Goal: Task Accomplishment & Management: Manage account settings

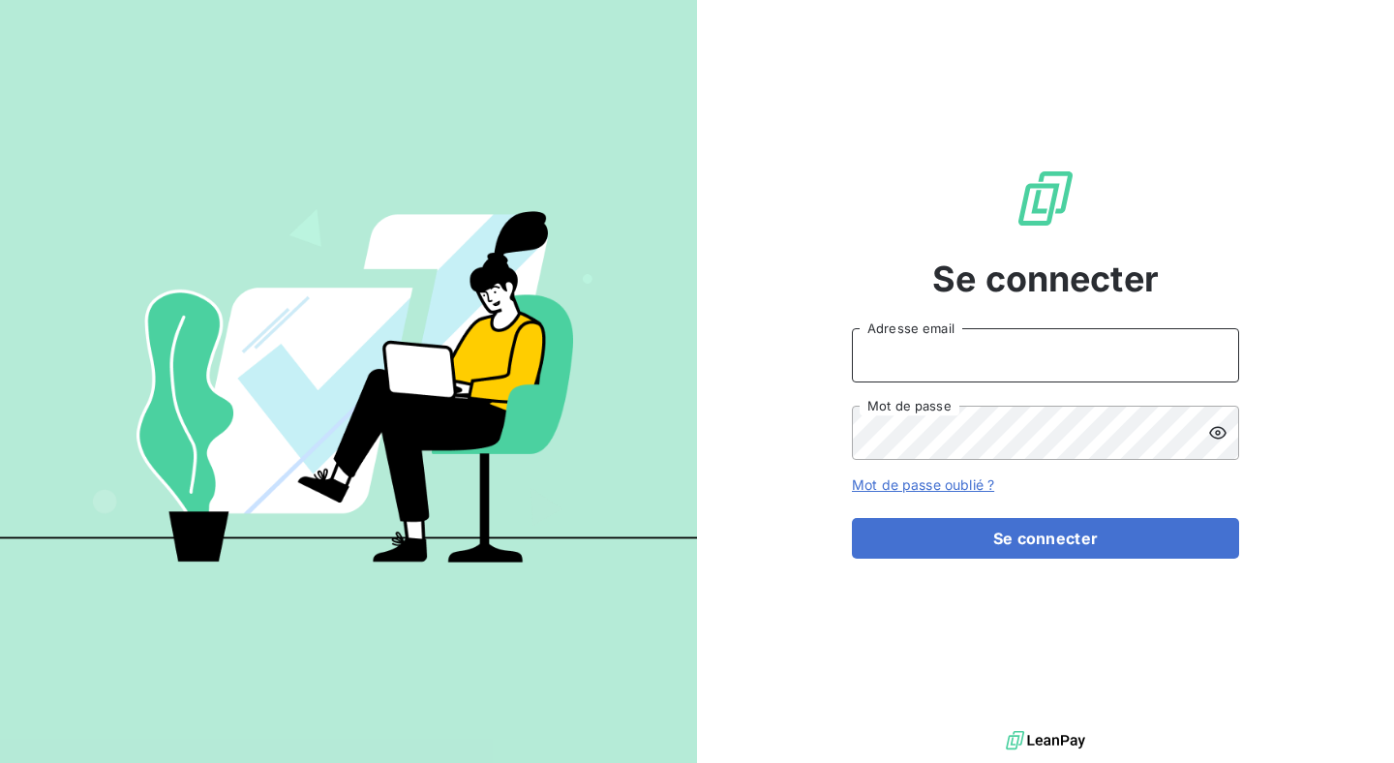
click at [915, 361] on input "Adresse email" at bounding box center [1045, 355] width 387 height 54
type input "[PERSON_NAME][EMAIL_ADDRESS][DOMAIN_NAME]"
click at [835, 547] on div "Se connecter [PERSON_NAME][EMAIL_ADDRESS][DOMAIN_NAME] Adresse email Mot de pas…" at bounding box center [1045, 363] width 697 height 726
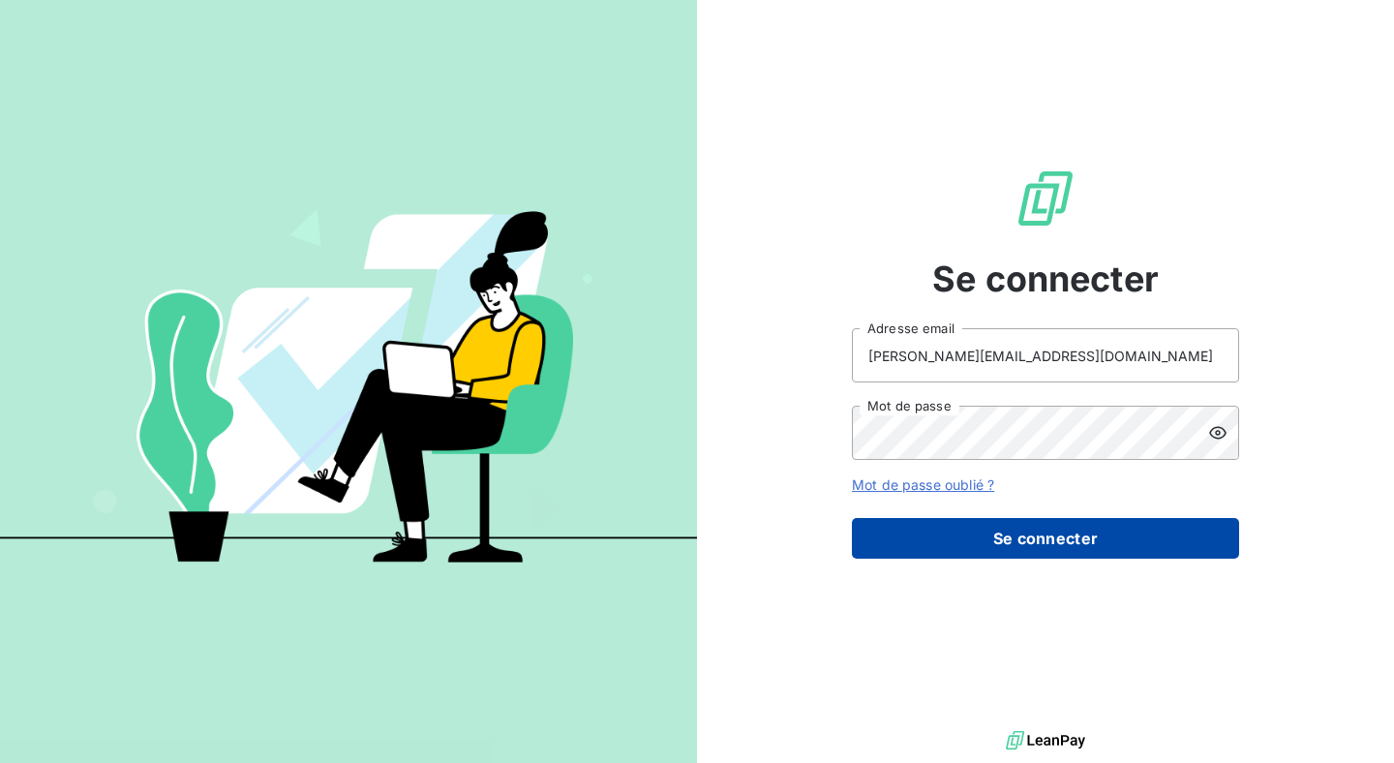
click at [872, 540] on button "Se connecter" at bounding box center [1045, 538] width 387 height 41
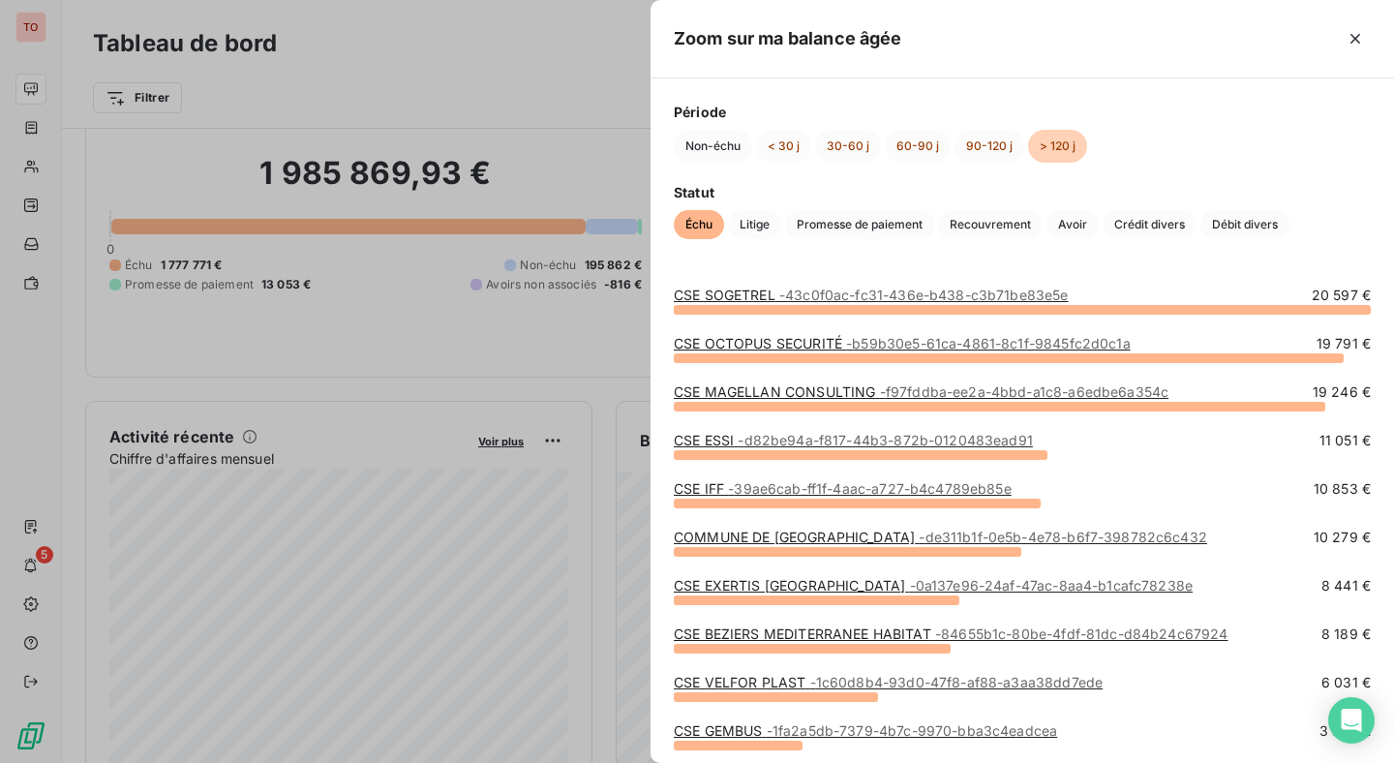
click at [611, 307] on div at bounding box center [697, 381] width 1394 height 763
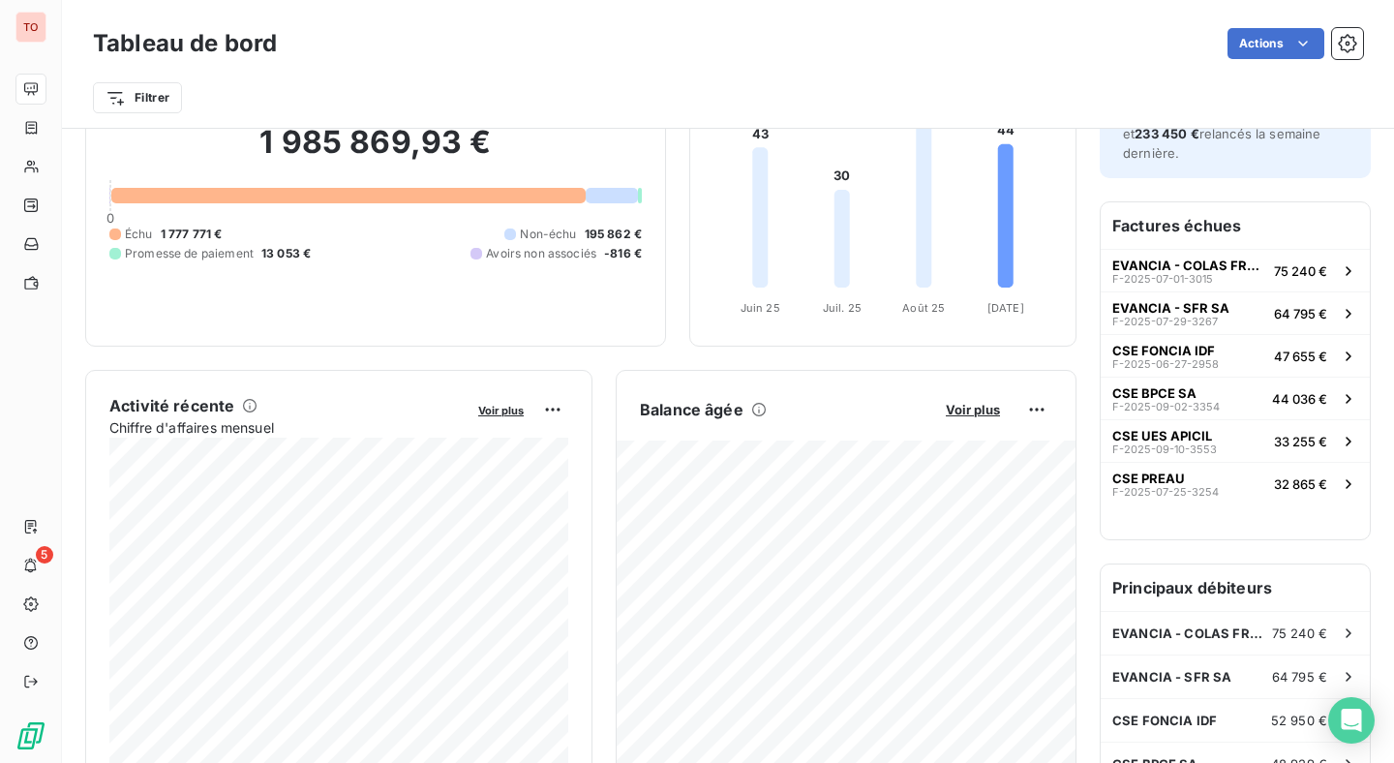
scroll to position [181, 0]
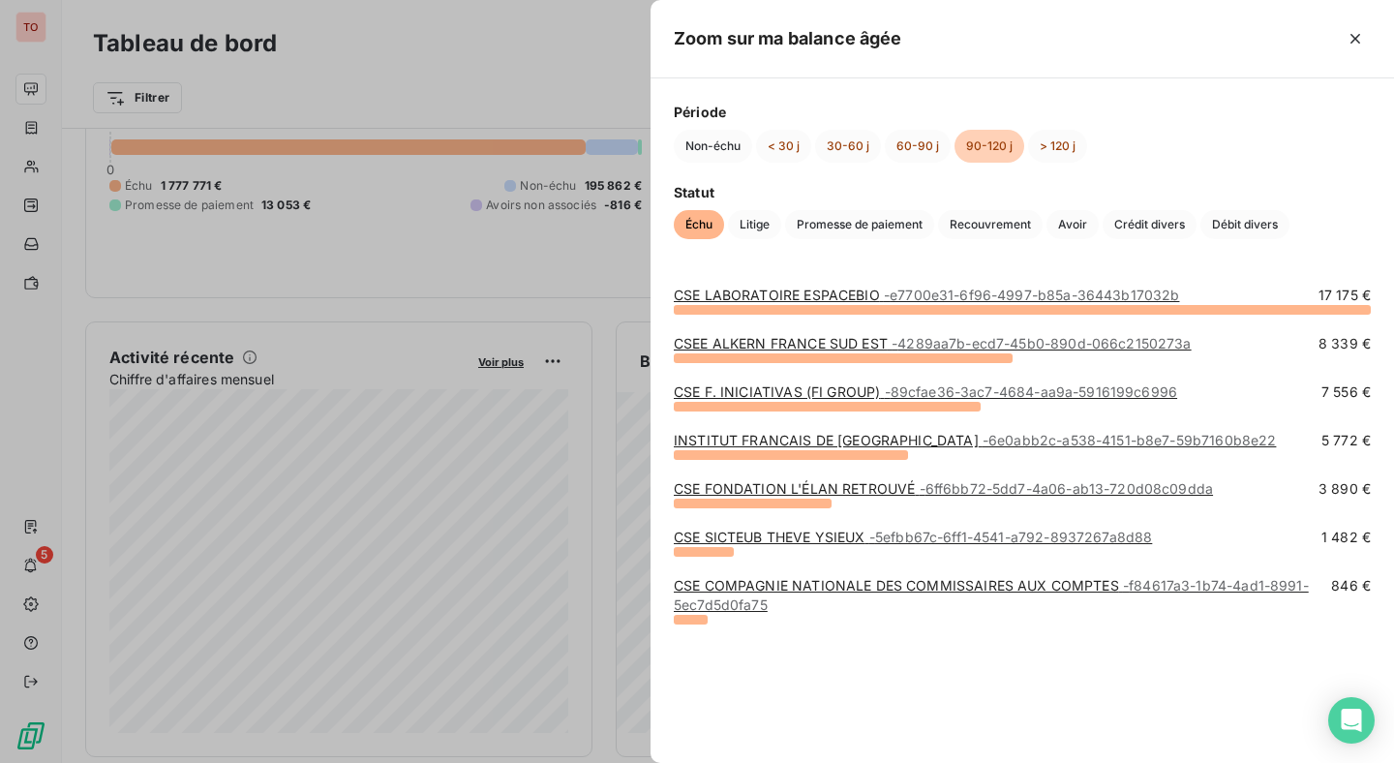
click at [599, 395] on div at bounding box center [697, 381] width 1394 height 763
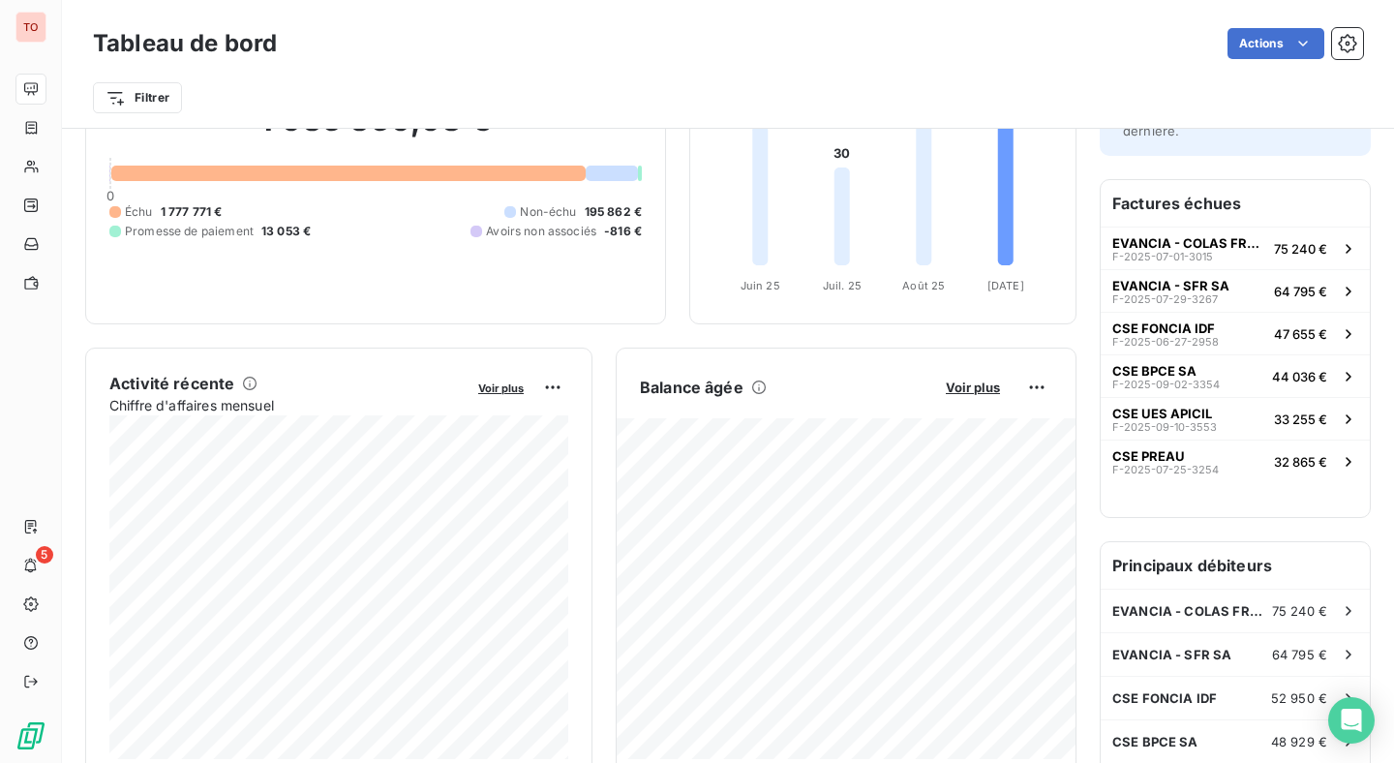
scroll to position [142, 0]
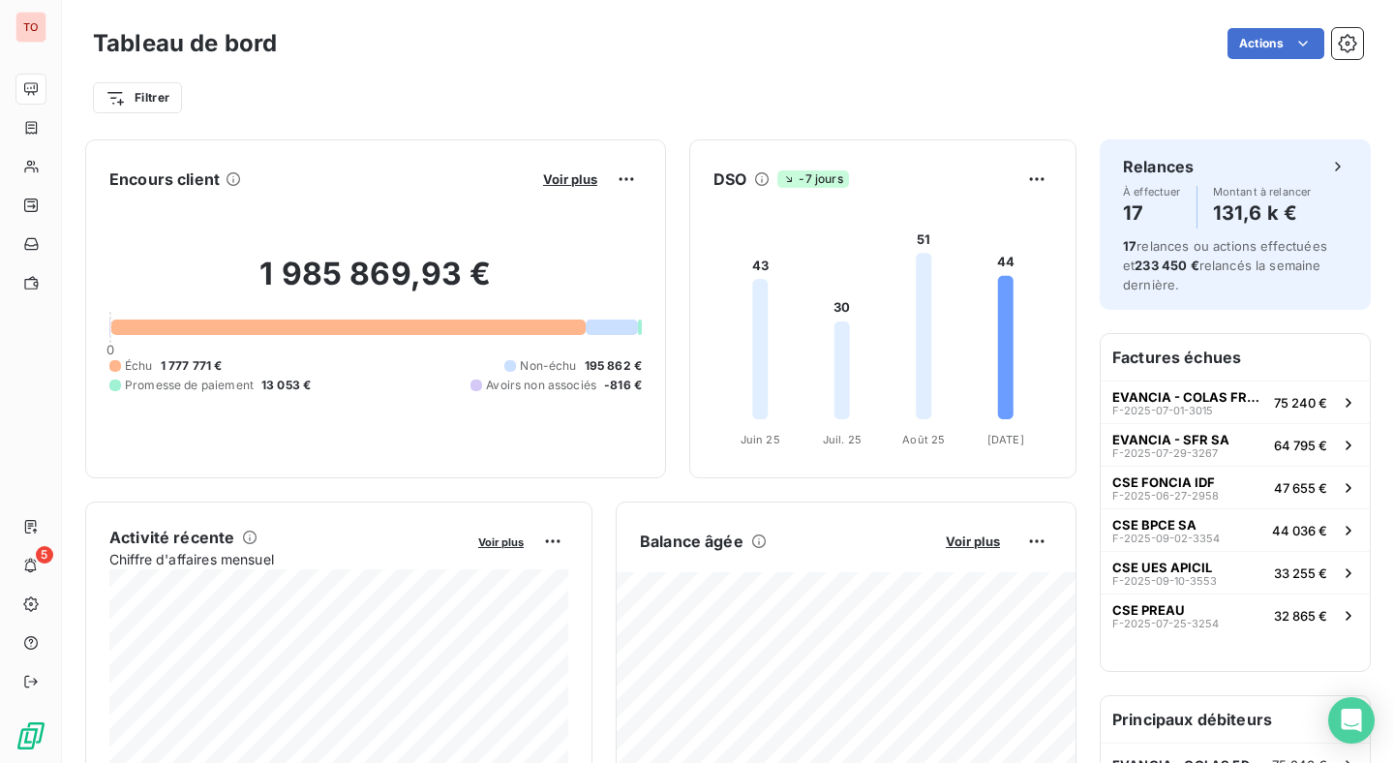
click at [677, 168] on div "Encours client Voir plus 1 985 869,93 € 0 Échu 1 777 771 € Non-échu 195 862 € P…" at bounding box center [580, 308] width 991 height 339
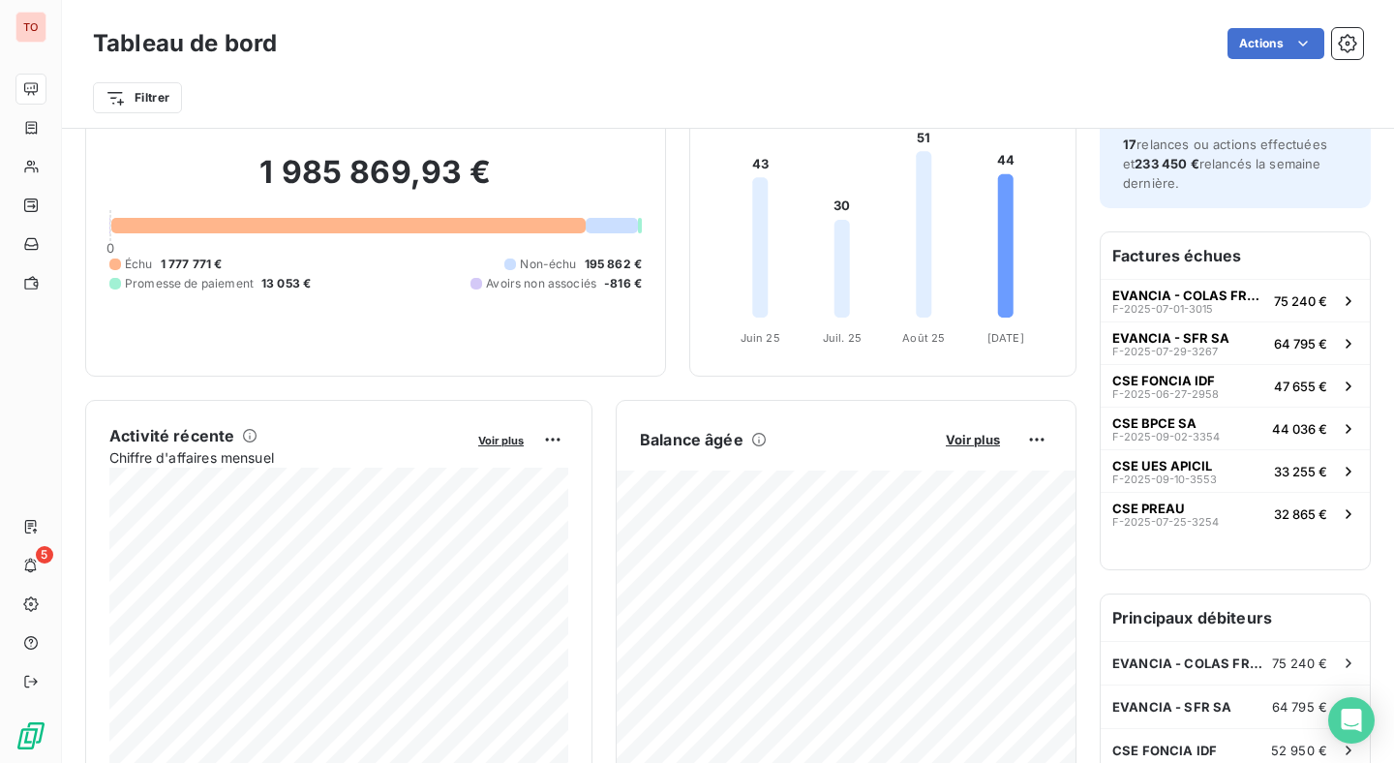
scroll to position [257, 0]
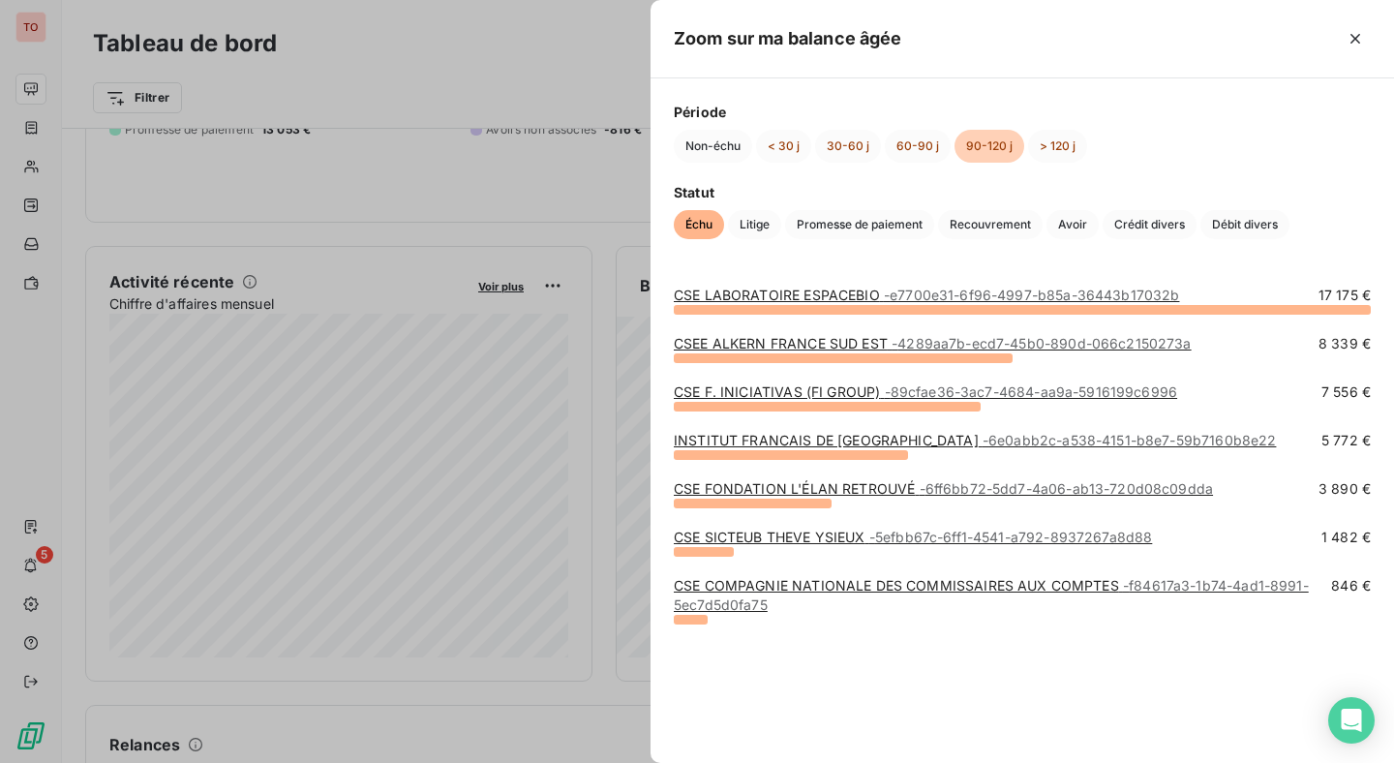
click at [609, 434] on div at bounding box center [697, 381] width 1394 height 763
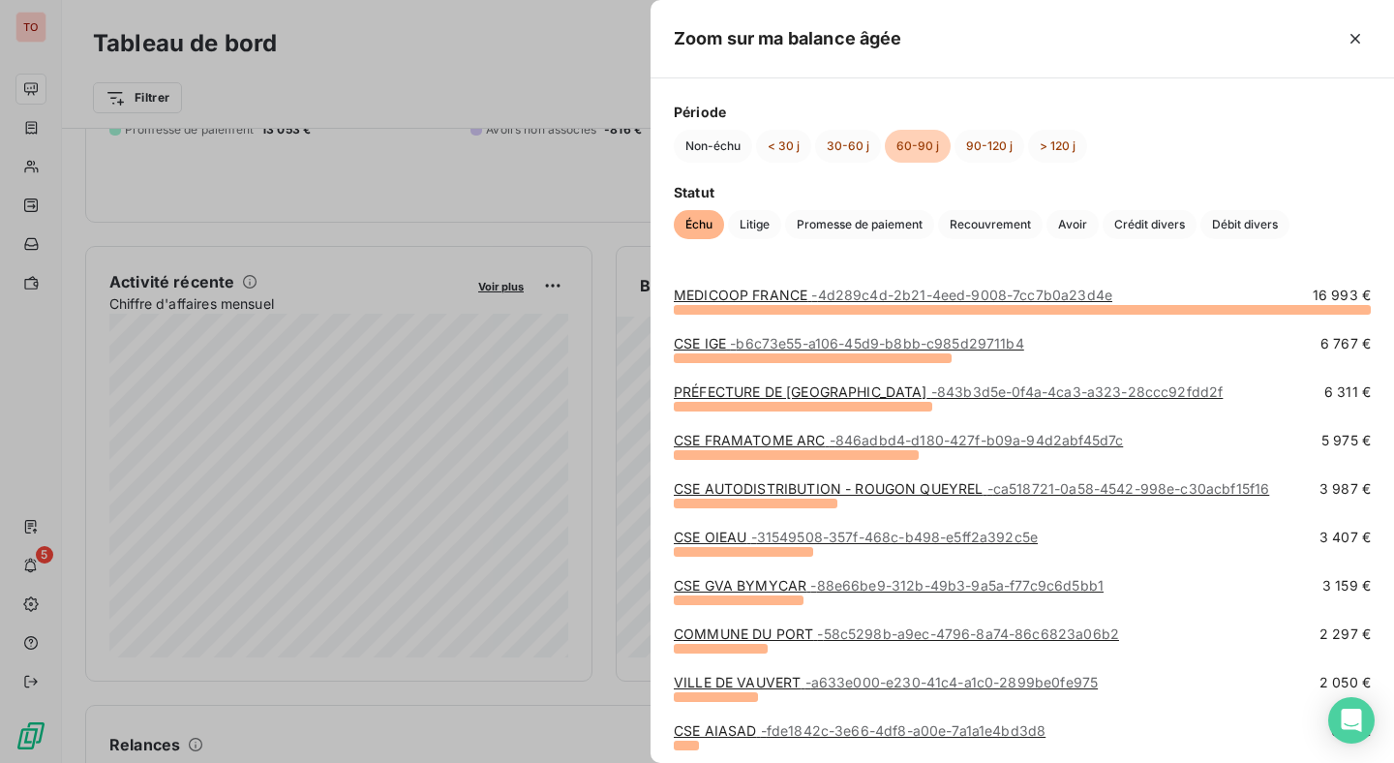
click at [607, 376] on div at bounding box center [697, 381] width 1394 height 763
click at [605, 283] on div at bounding box center [697, 381] width 1394 height 763
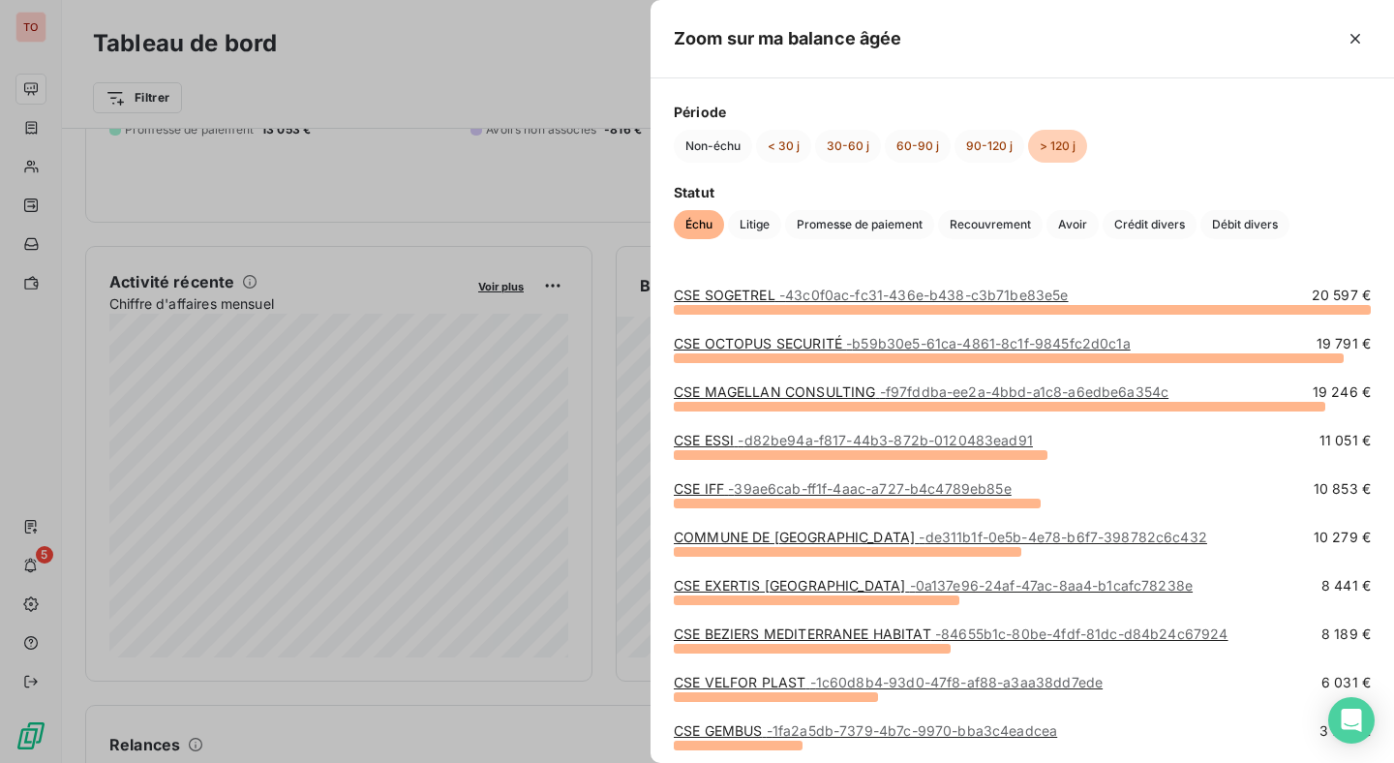
click at [605, 307] on div at bounding box center [697, 381] width 1394 height 763
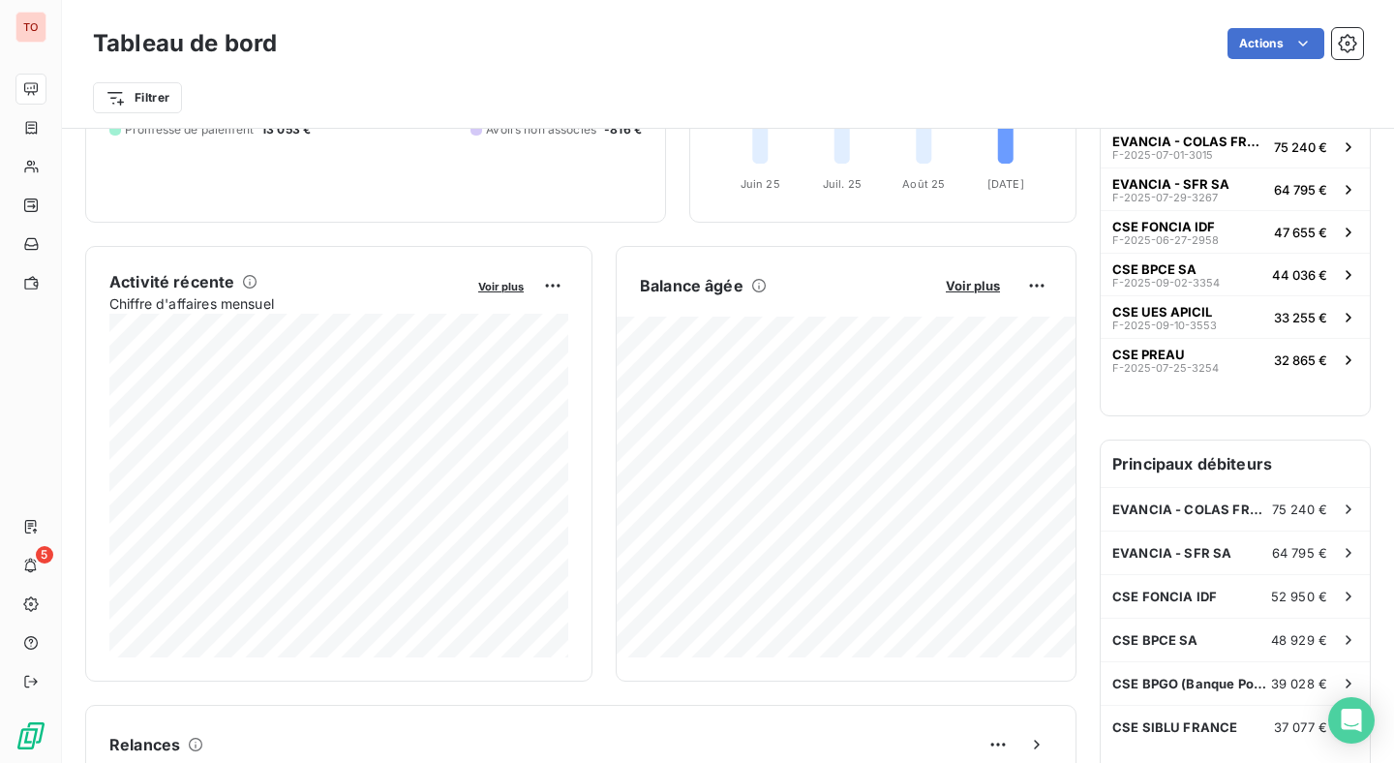
click at [600, 231] on div "Encours client Voir plus 1 985 869,93 € 0 Échu 1 777 771 € Non-échu 195 862 € P…" at bounding box center [580, 741] width 991 height 1715
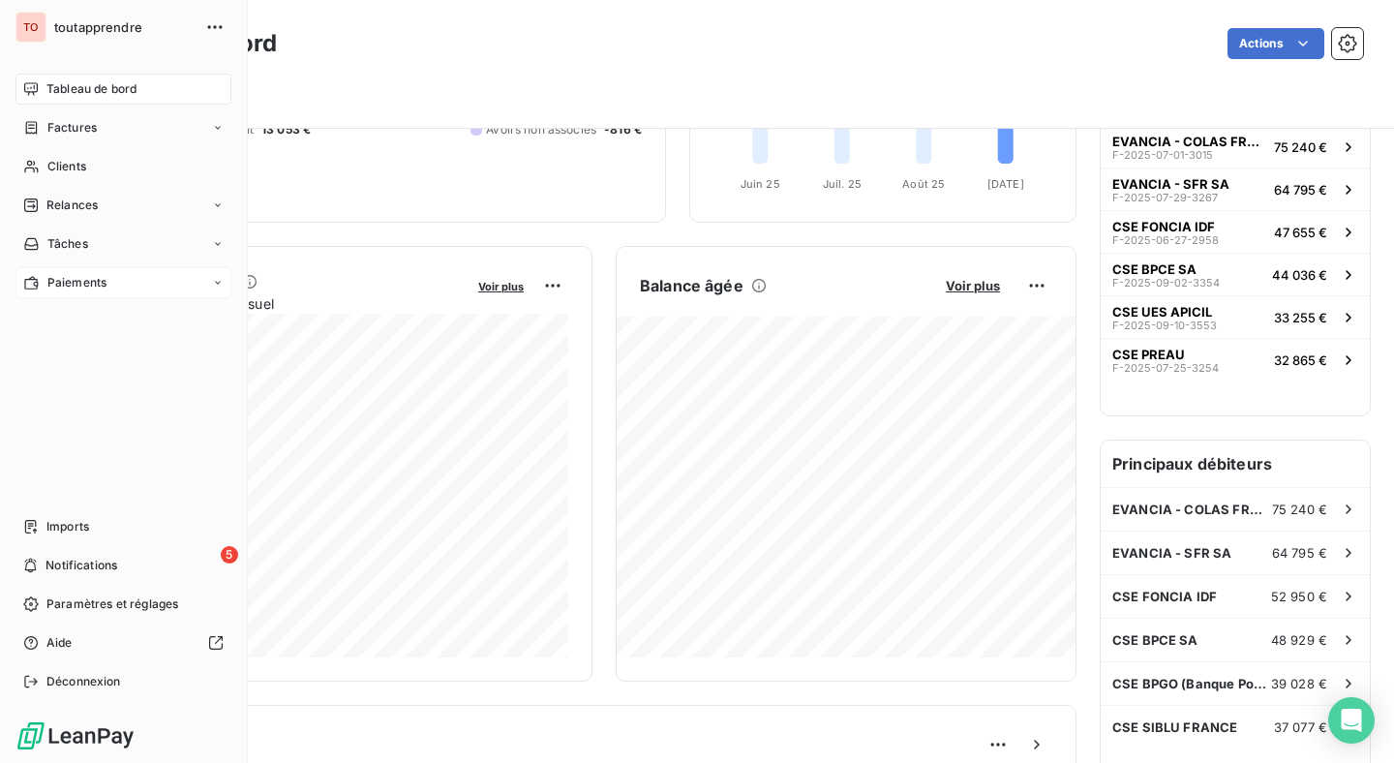
click at [80, 274] on span "Paiements" at bounding box center [76, 282] width 59 height 17
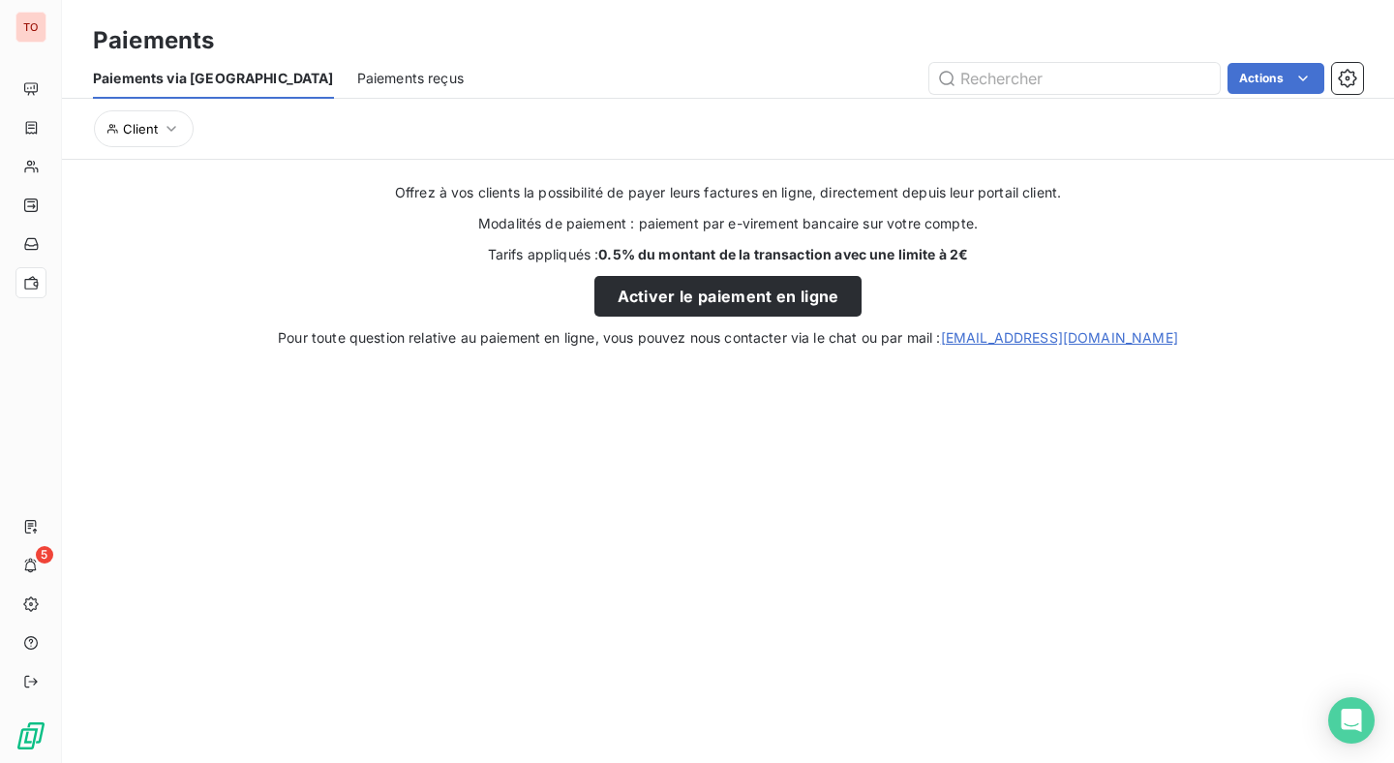
click at [323, 54] on div "Paiements" at bounding box center [728, 40] width 1332 height 35
click at [357, 83] on span "Paiements reçus" at bounding box center [410, 78] width 106 height 19
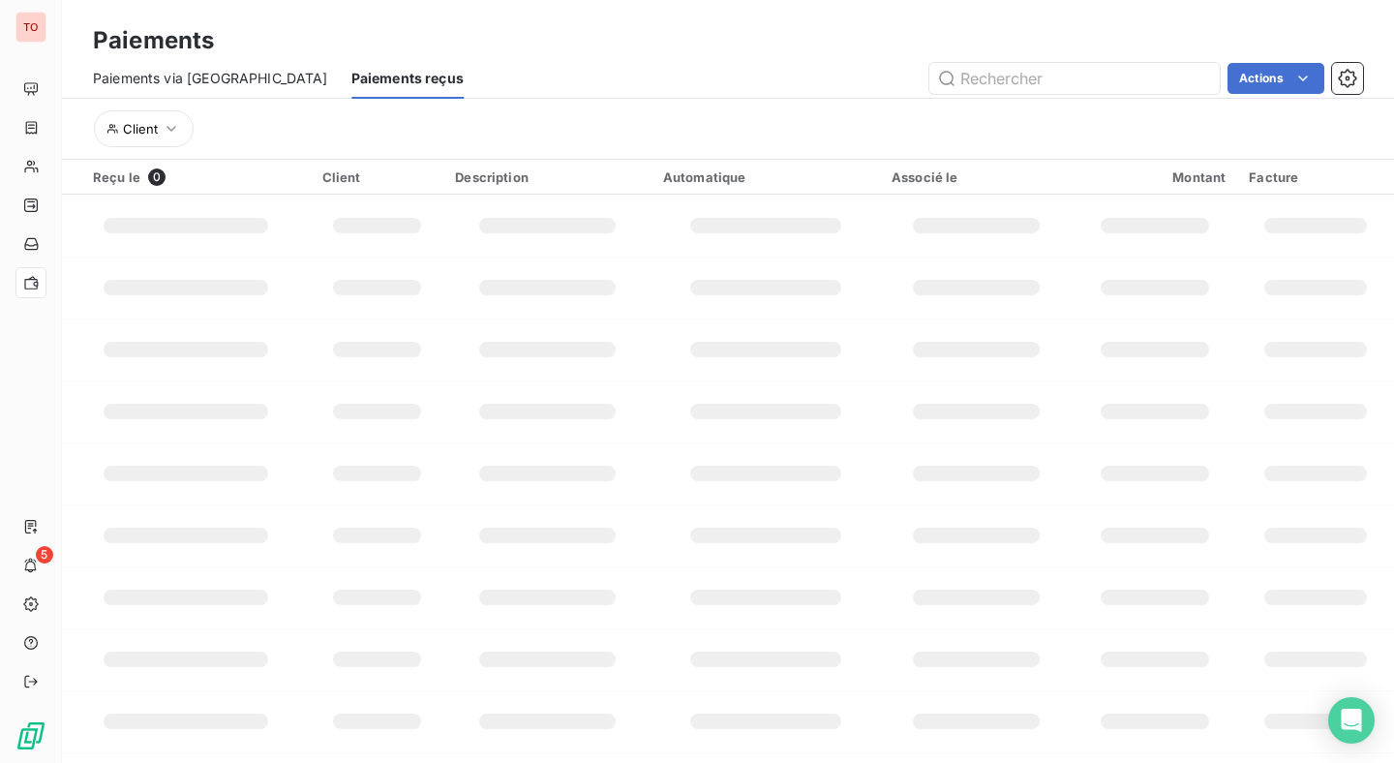
click at [202, 76] on span "Paiements via [GEOGRAPHIC_DATA]" at bounding box center [210, 78] width 235 height 19
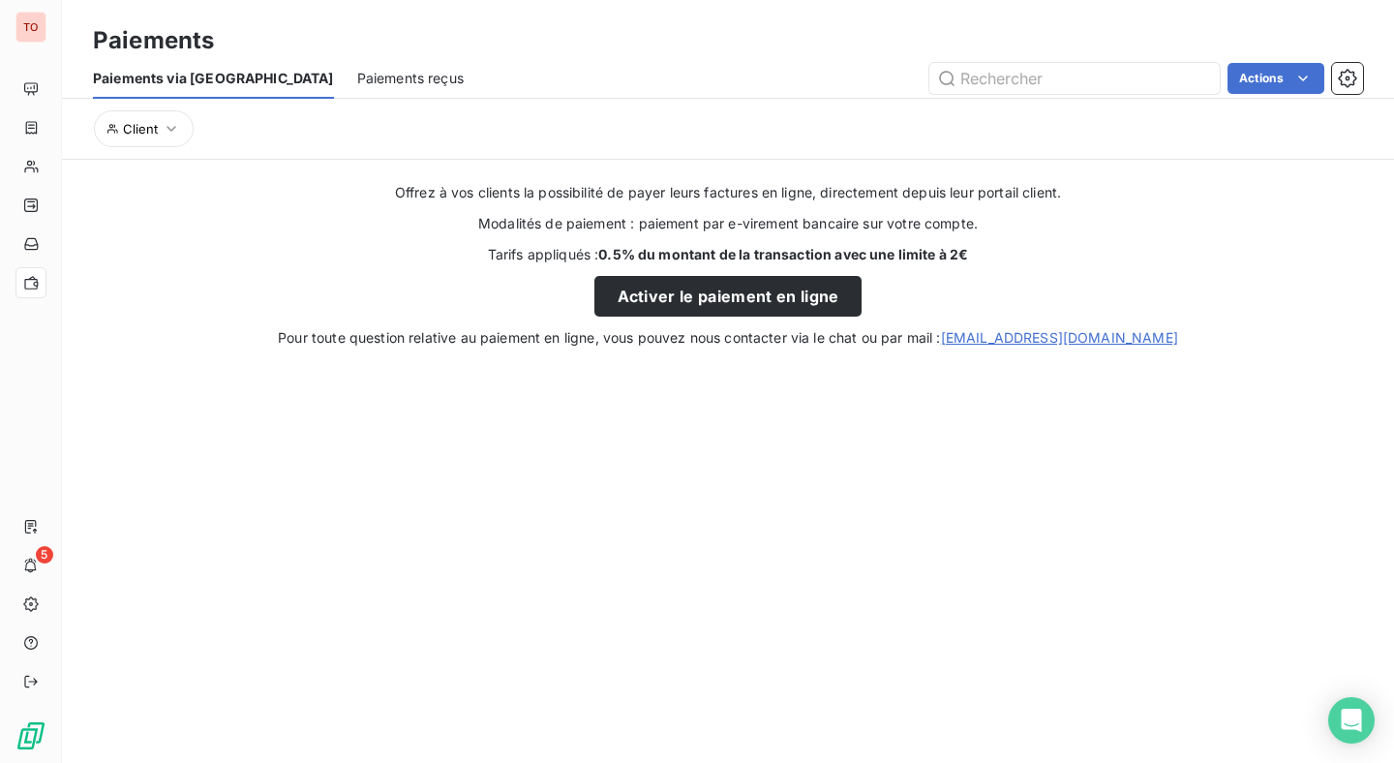
click at [511, 126] on div "Client" at bounding box center [728, 128] width 1270 height 37
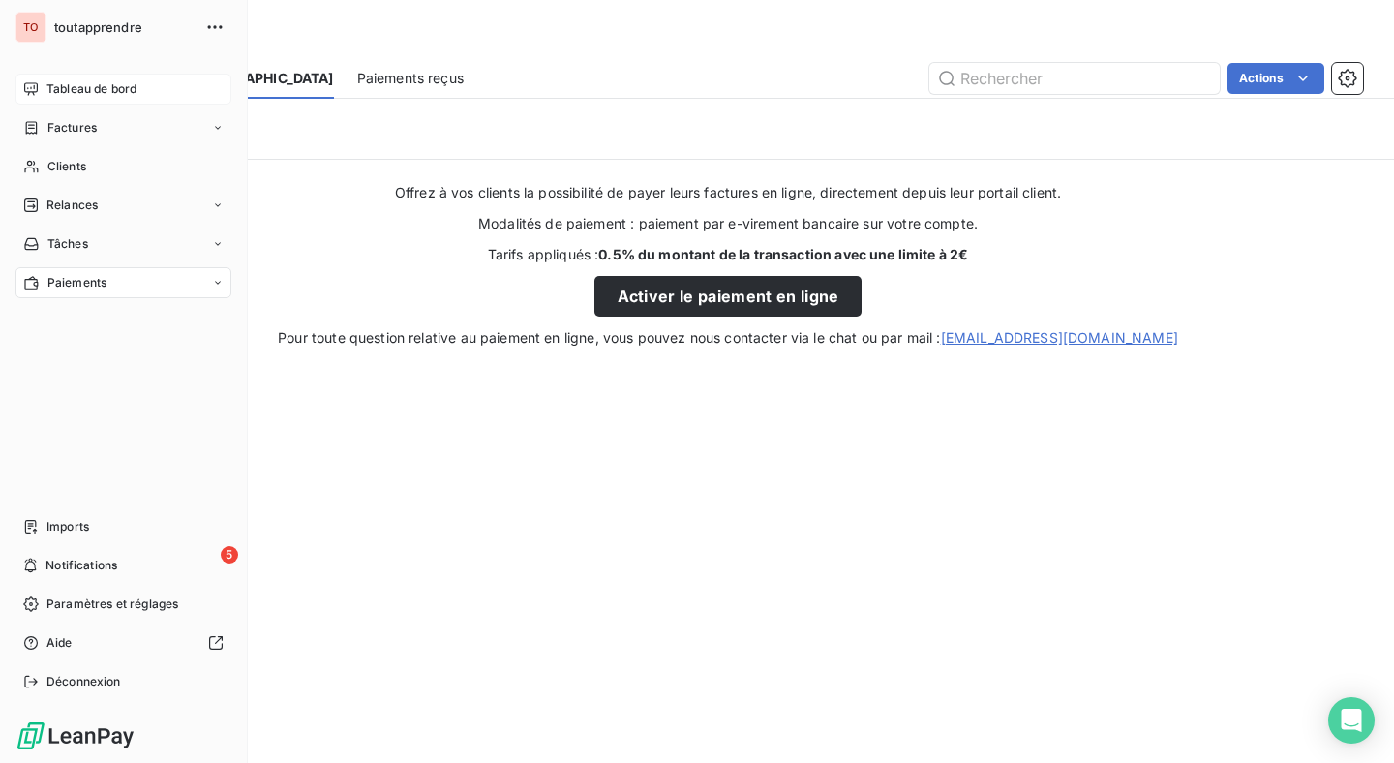
click at [48, 89] on span "Tableau de bord" at bounding box center [91, 88] width 90 height 17
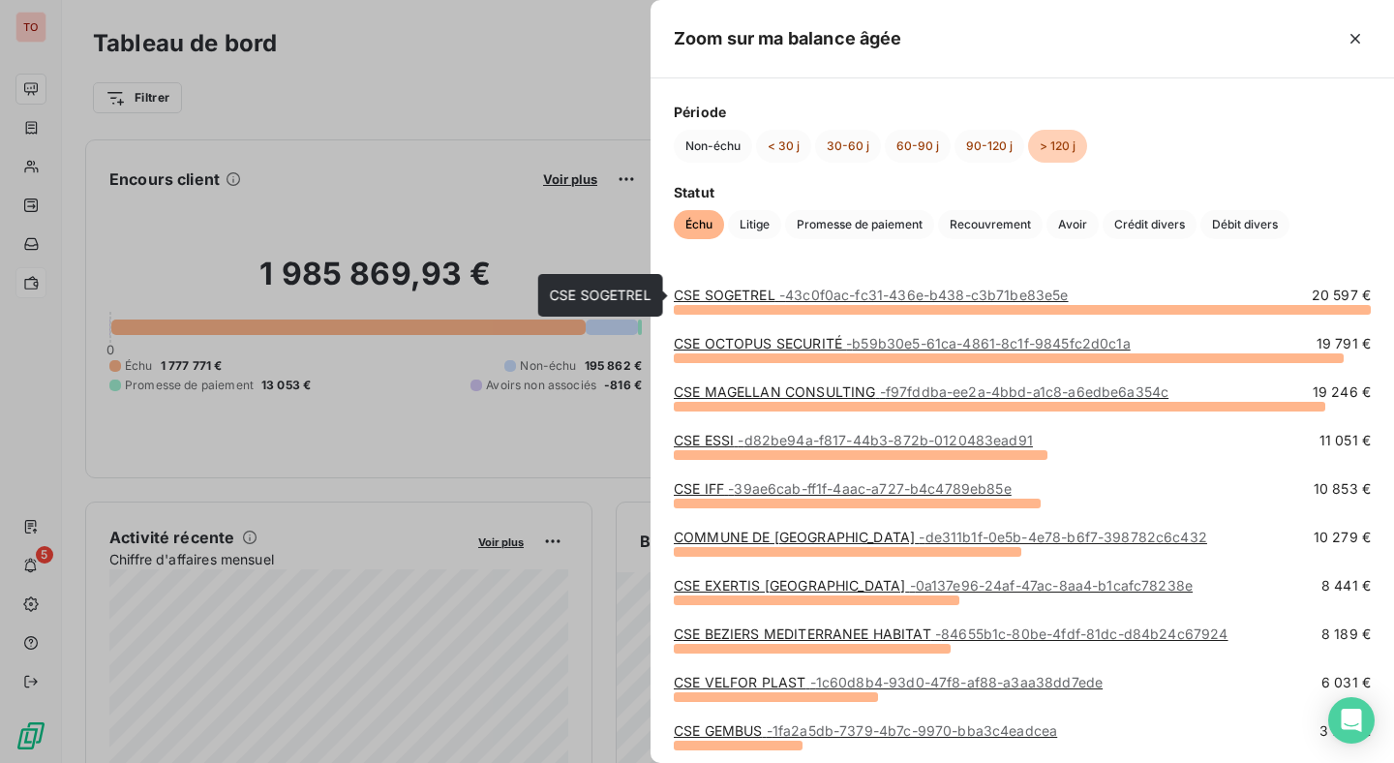
click at [757, 291] on link "CSE SOGETREL - 43c0f0ac-fc31-436e-b438-c3b71be83e5e" at bounding box center [871, 295] width 395 height 16
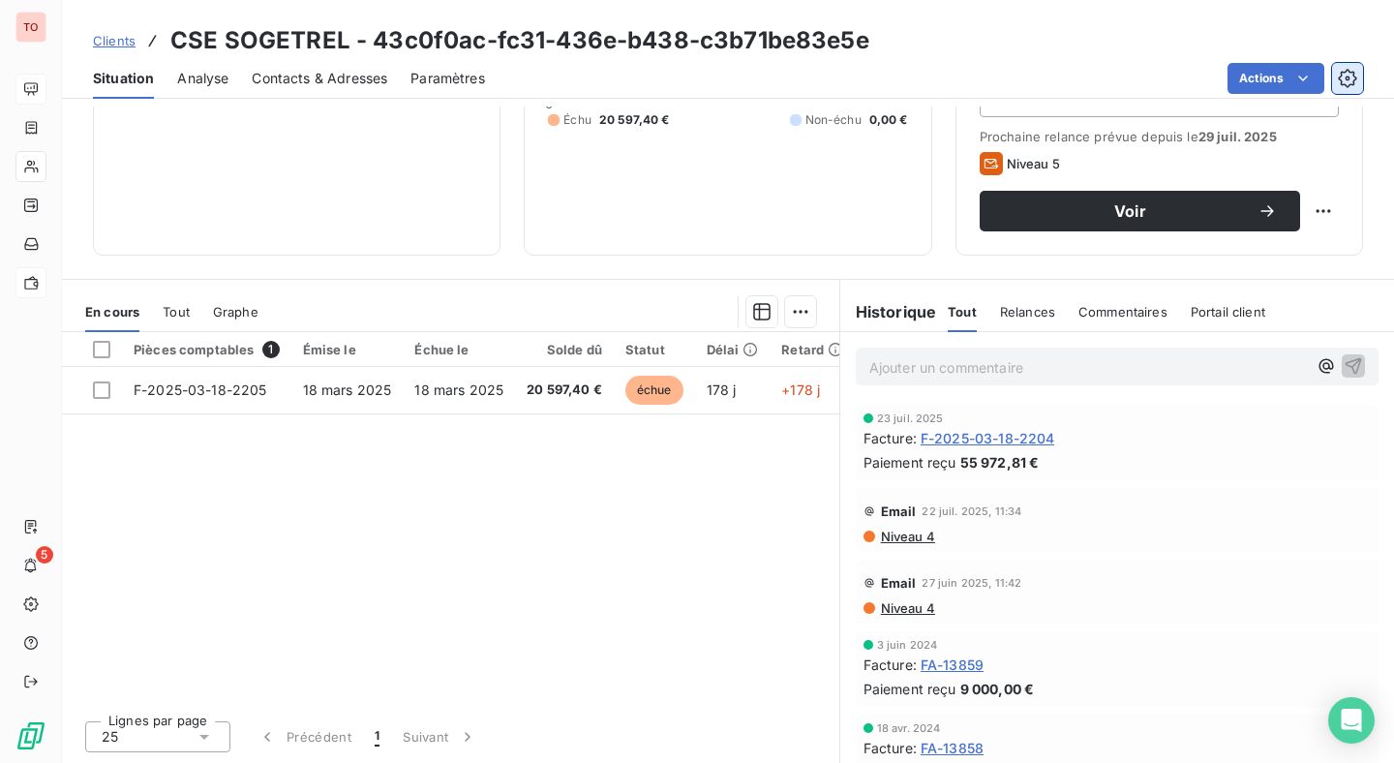
click at [1342, 86] on icon "button" at bounding box center [1347, 78] width 19 height 19
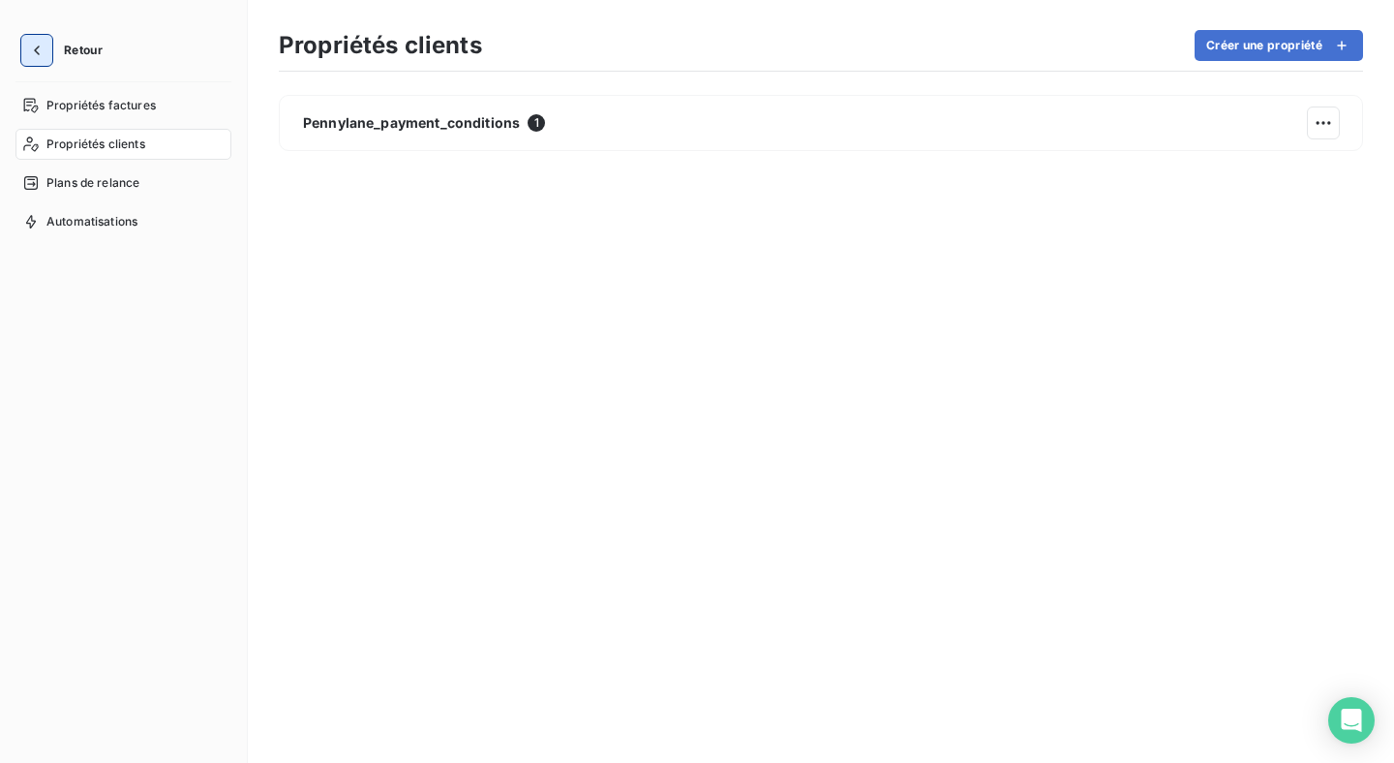
click at [32, 51] on icon "button" at bounding box center [36, 50] width 19 height 19
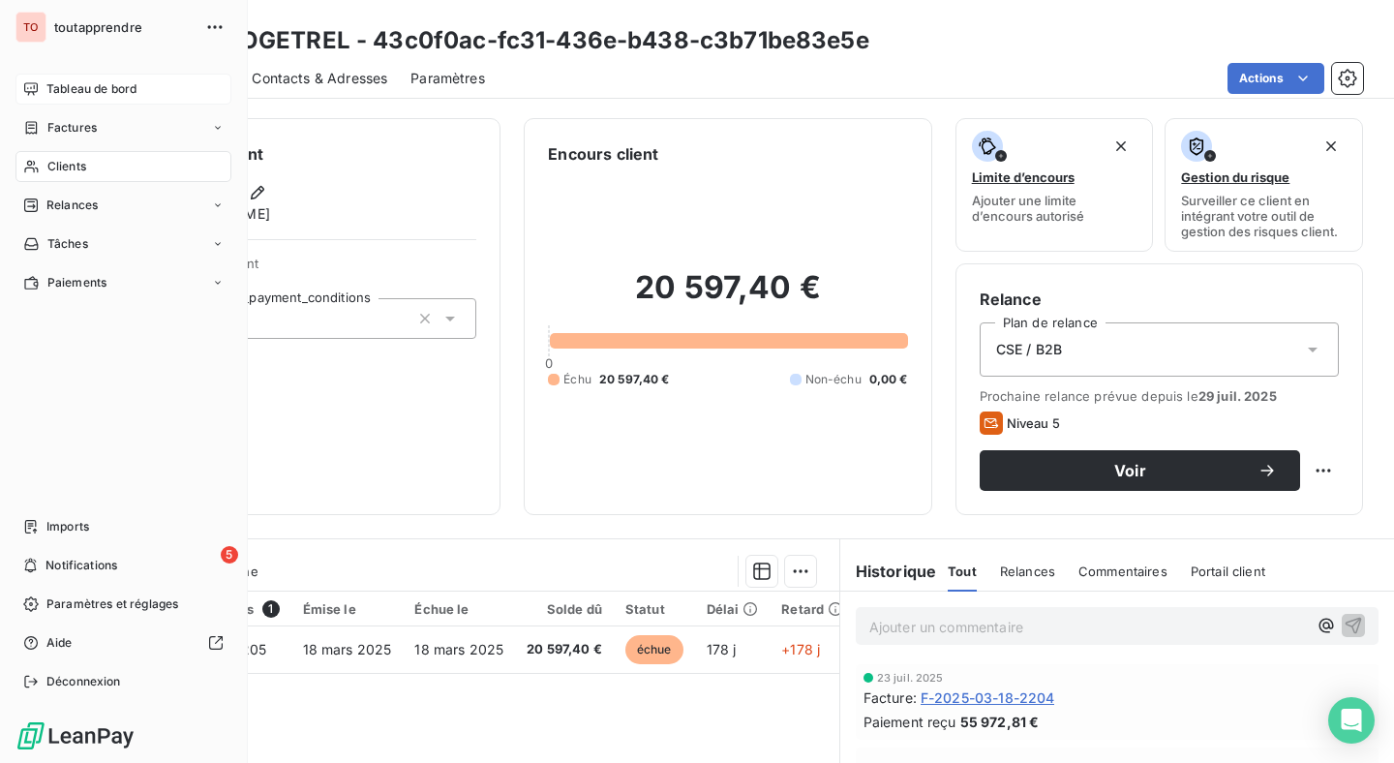
click at [127, 94] on span "Tableau de bord" at bounding box center [91, 88] width 90 height 17
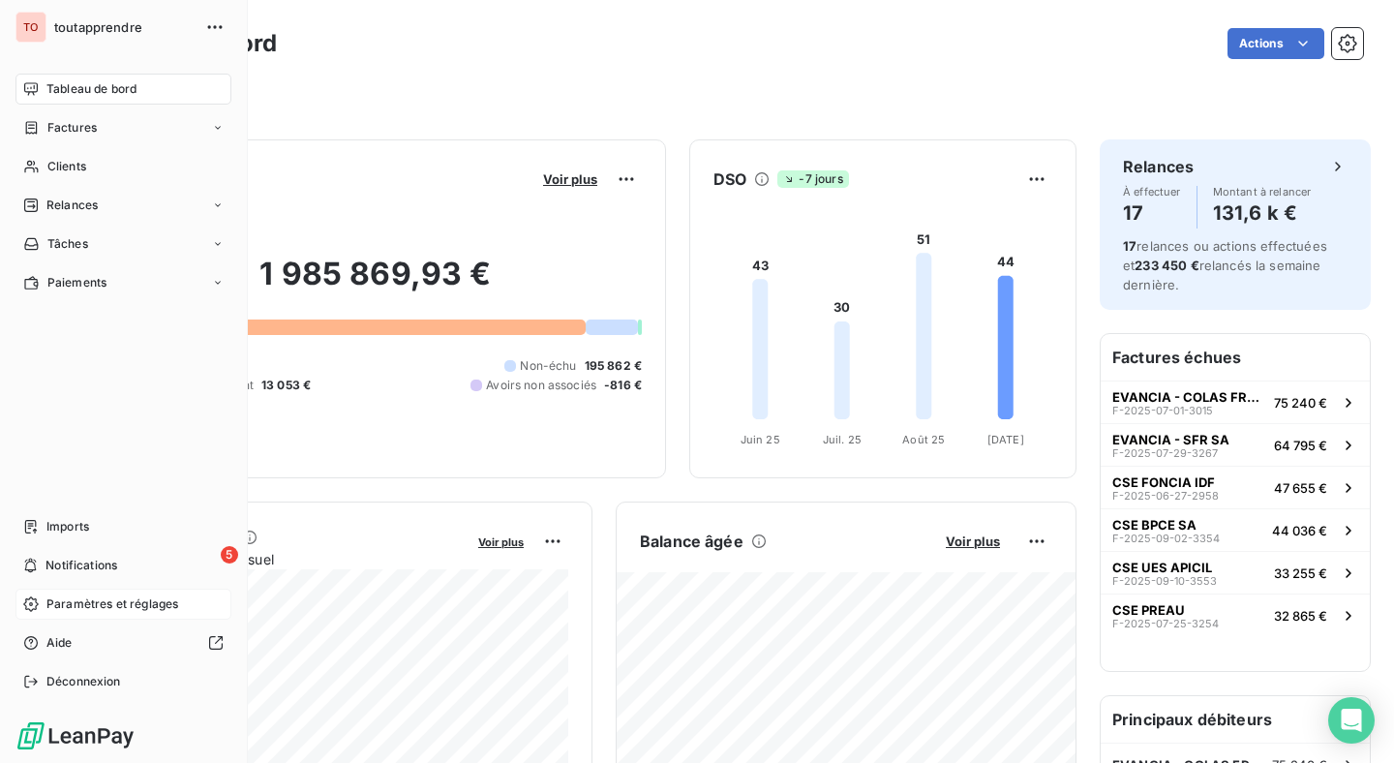
click at [92, 611] on span "Paramètres et réglages" at bounding box center [112, 603] width 132 height 17
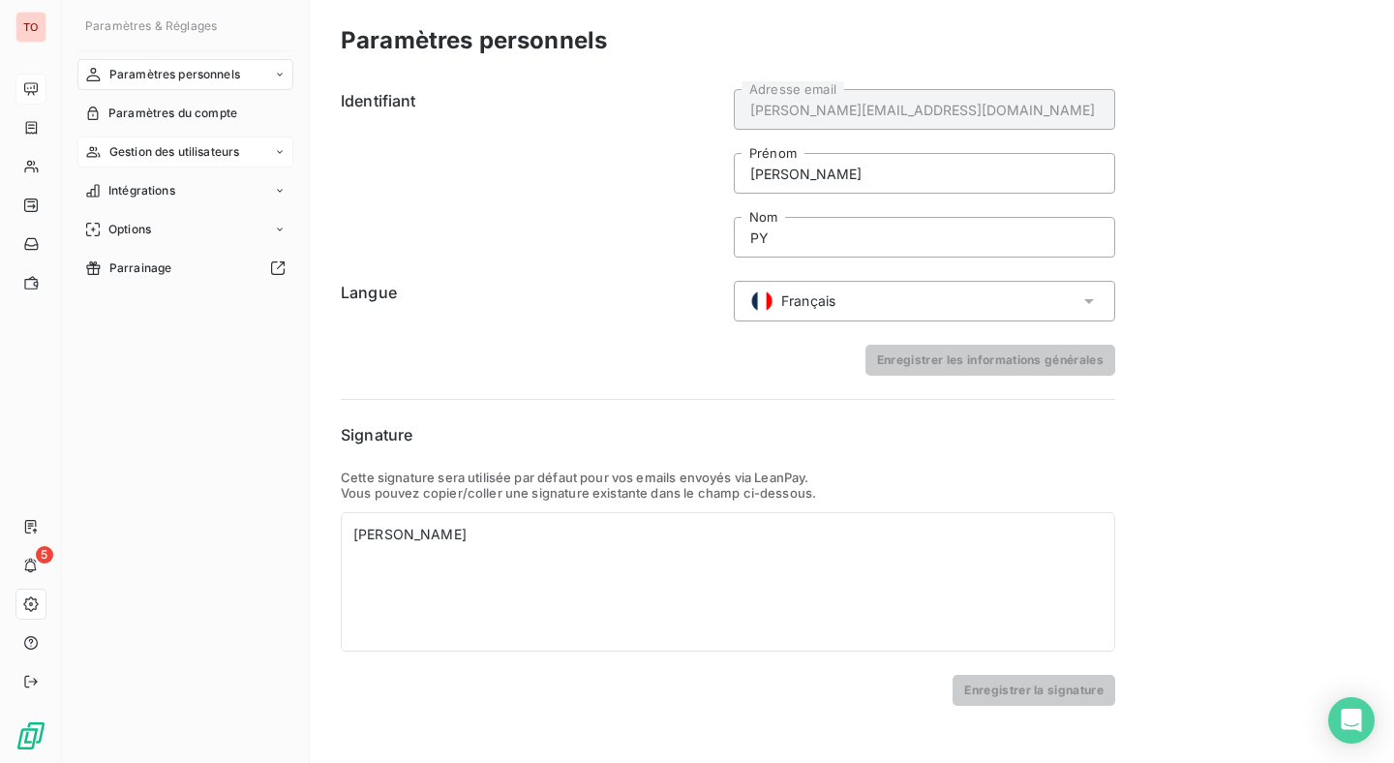
click at [193, 162] on div "Gestion des utilisateurs" at bounding box center [185, 151] width 216 height 31
